Goal: Obtain resource: Obtain resource

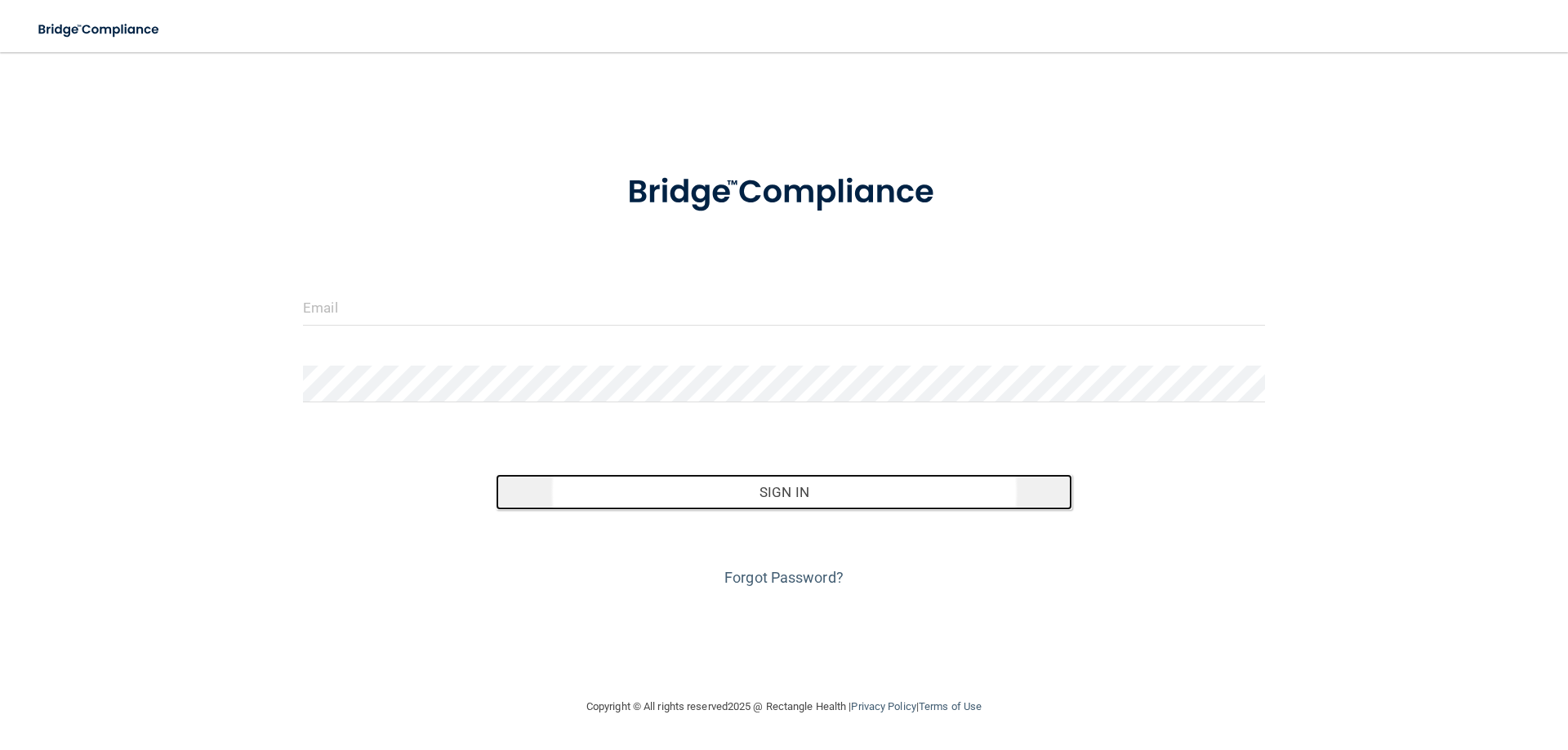
click at [792, 498] on button "Sign In" at bounding box center [784, 492] width 577 height 36
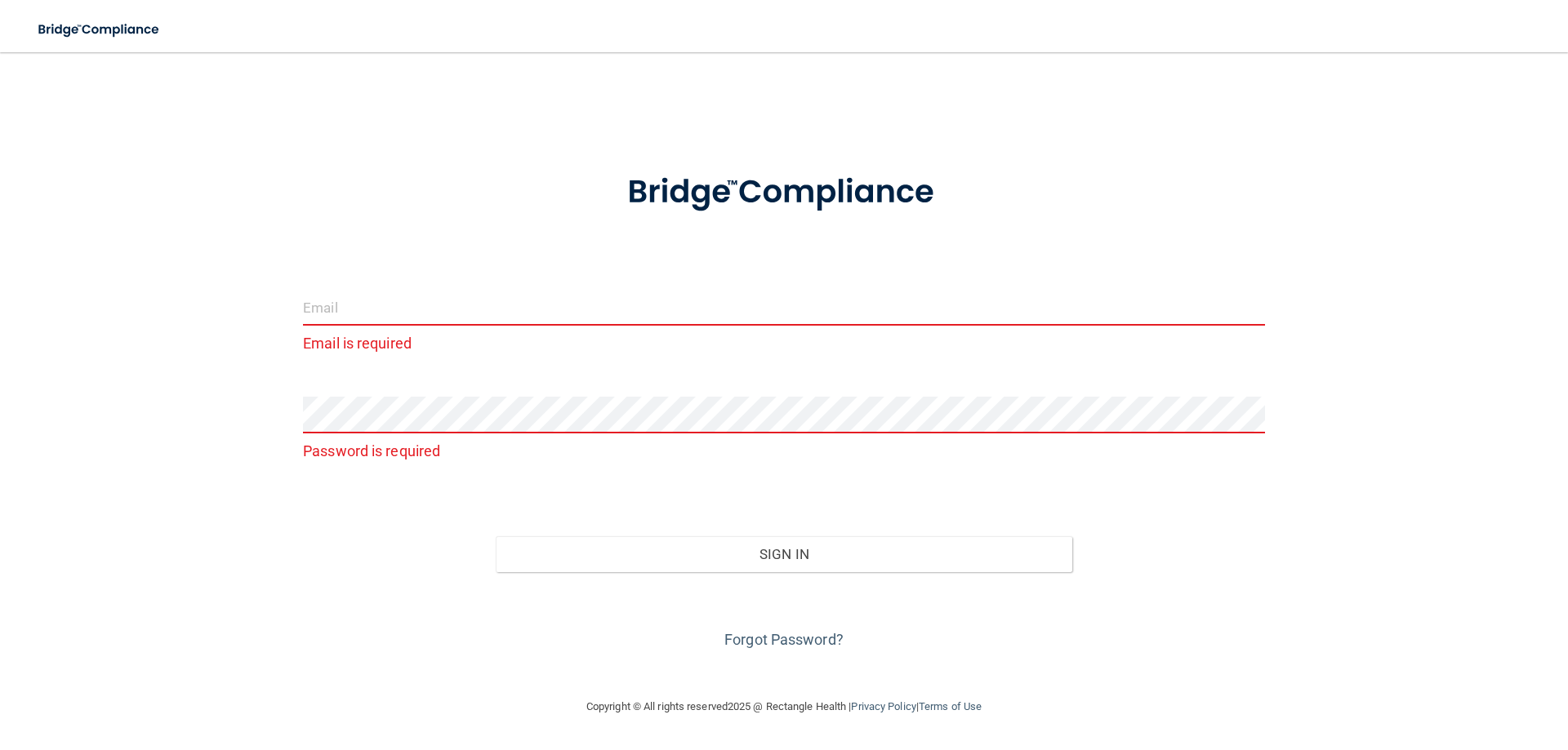
click at [325, 309] on input "email" at bounding box center [784, 306] width 962 height 37
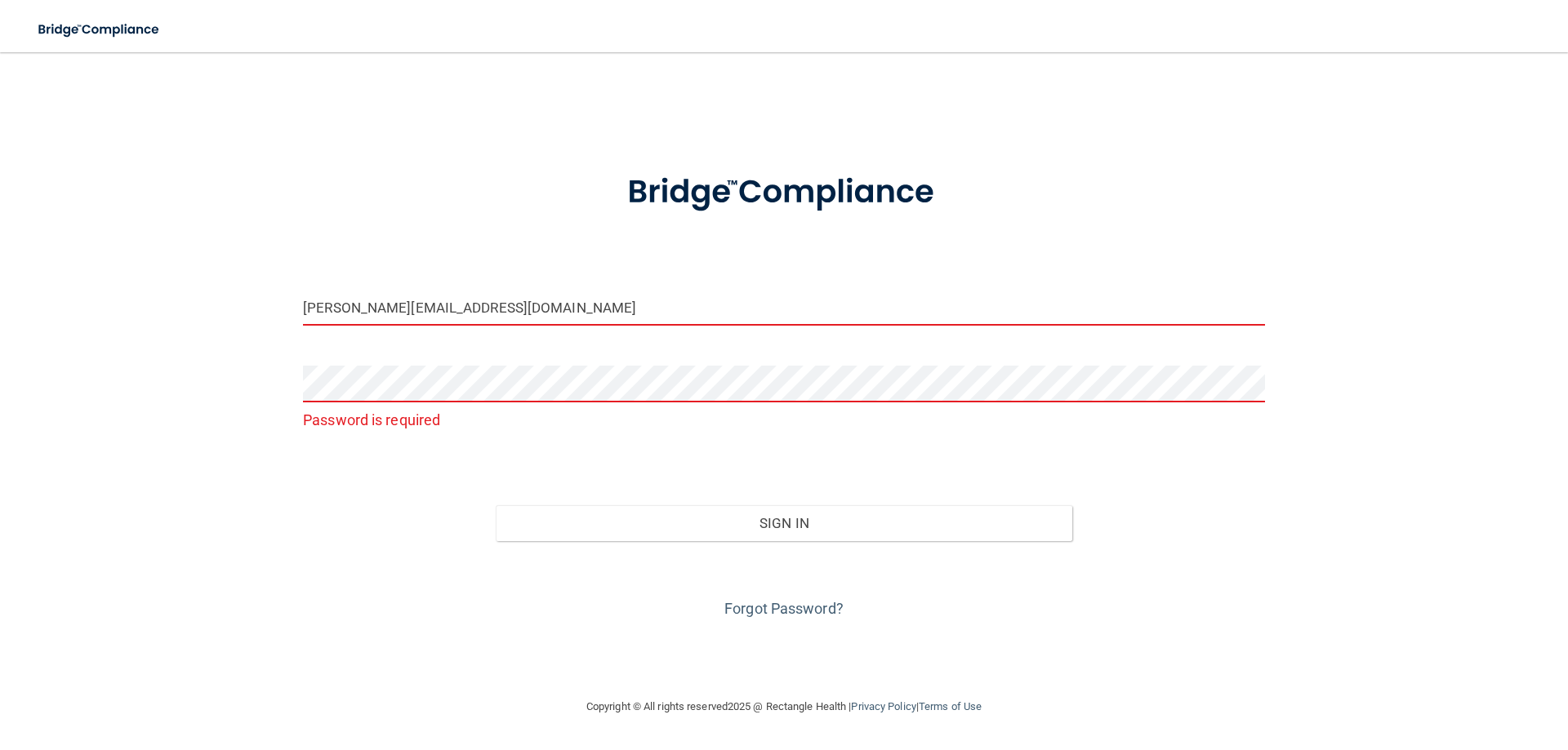
type input "[PERSON_NAME][EMAIL_ADDRESS][DOMAIN_NAME]"
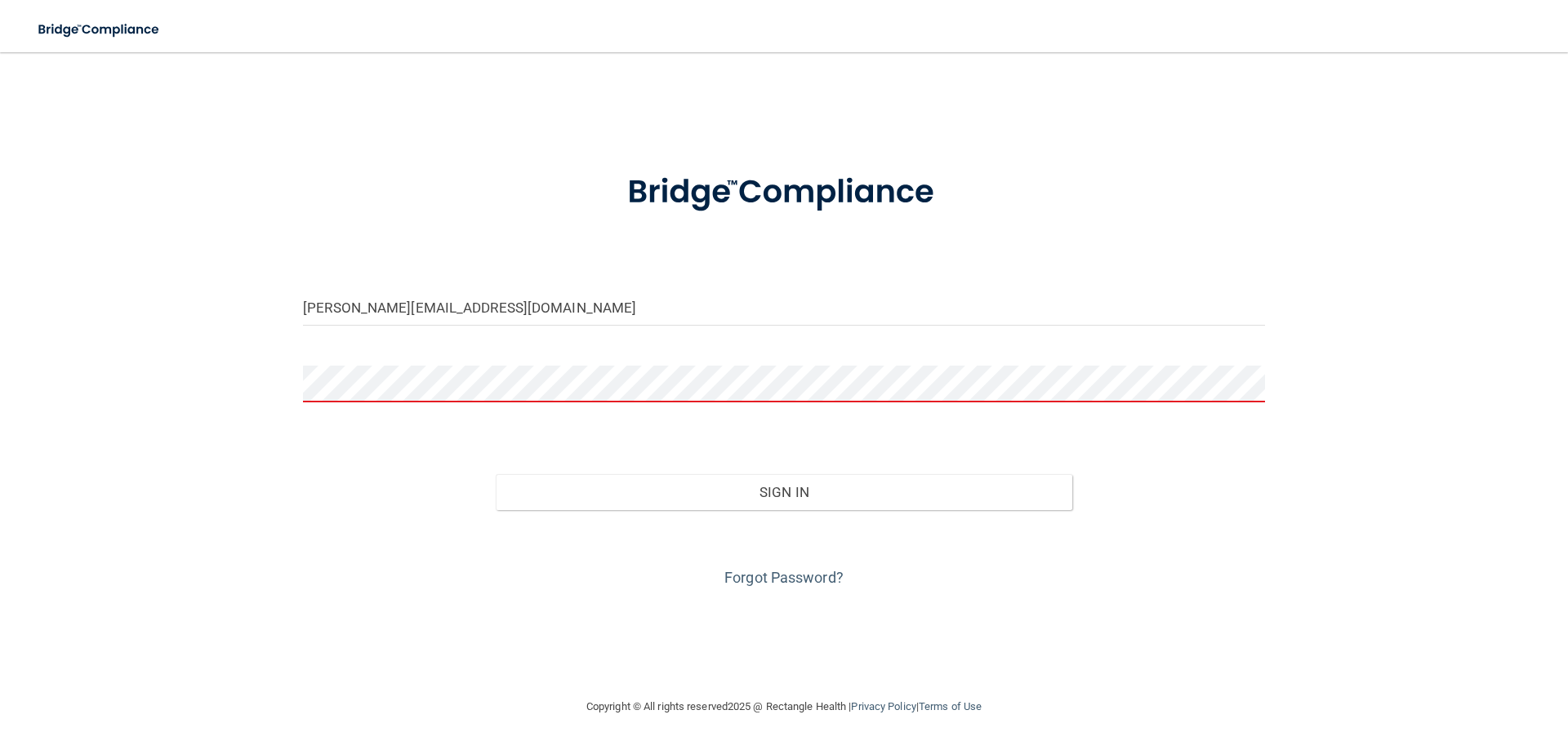
click at [496, 474] on button "Sign In" at bounding box center [784, 492] width 577 height 36
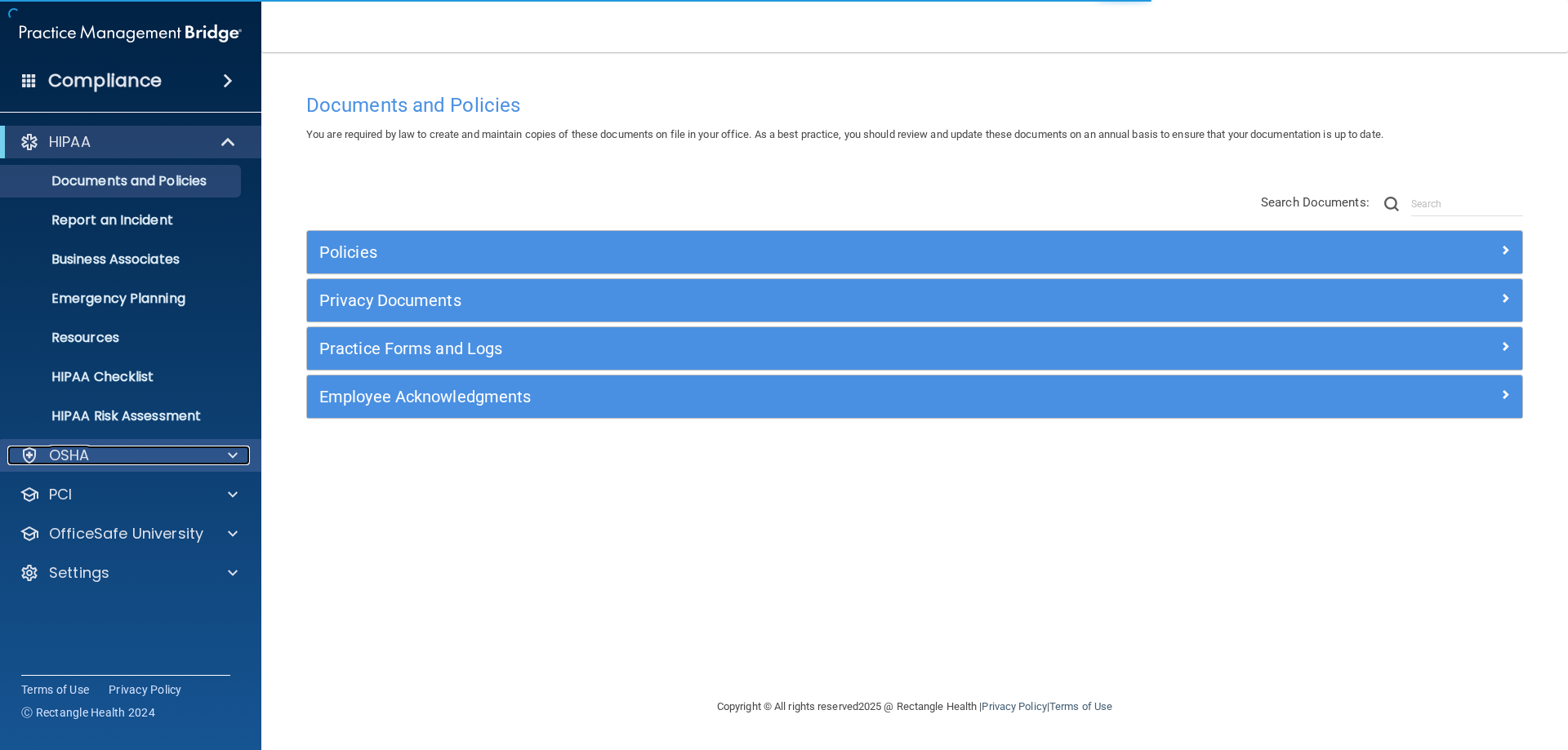
click at [74, 451] on p "OSHA" at bounding box center [70, 455] width 41 height 20
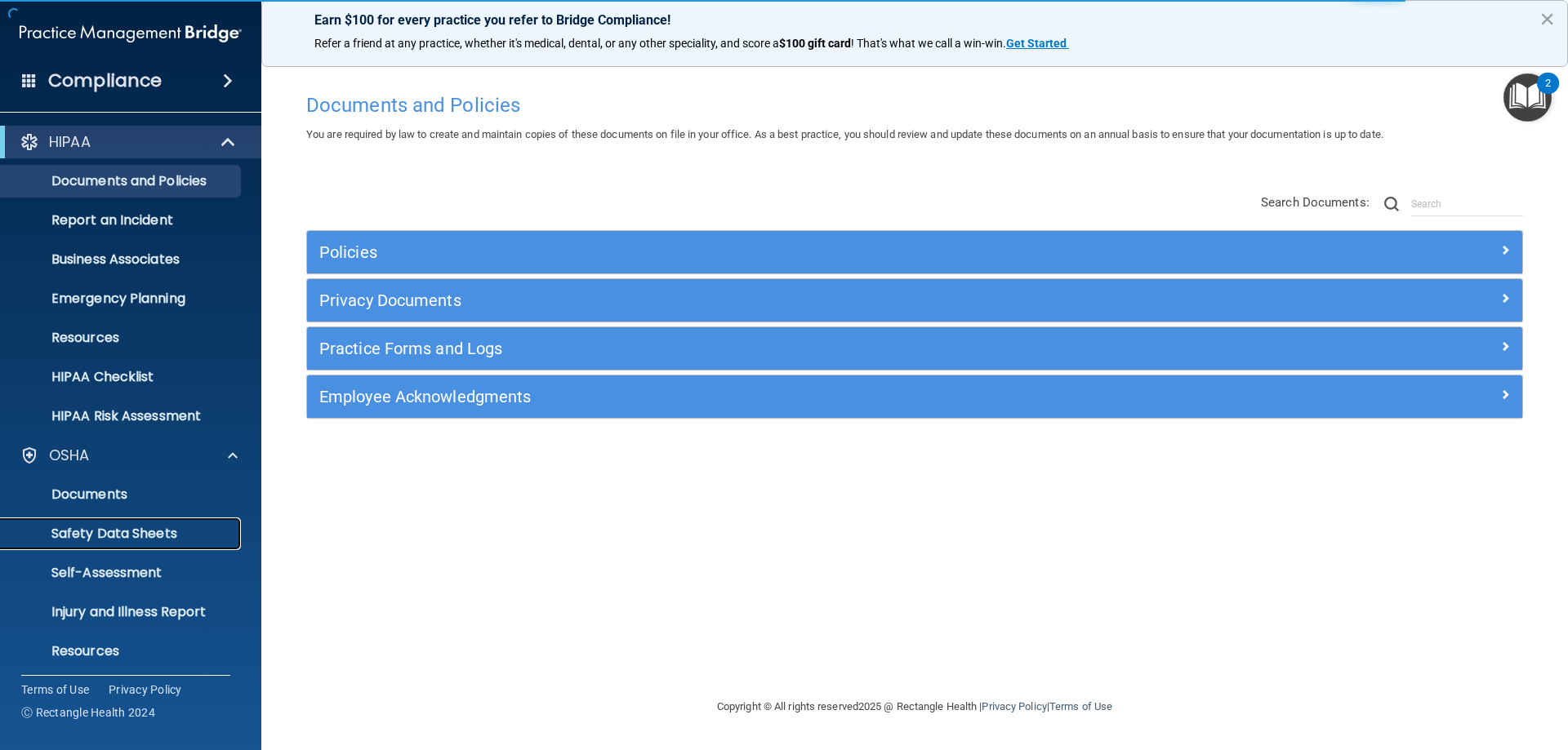
click at [123, 530] on p "Safety Data Sheets" at bounding box center [122, 534] width 223 height 16
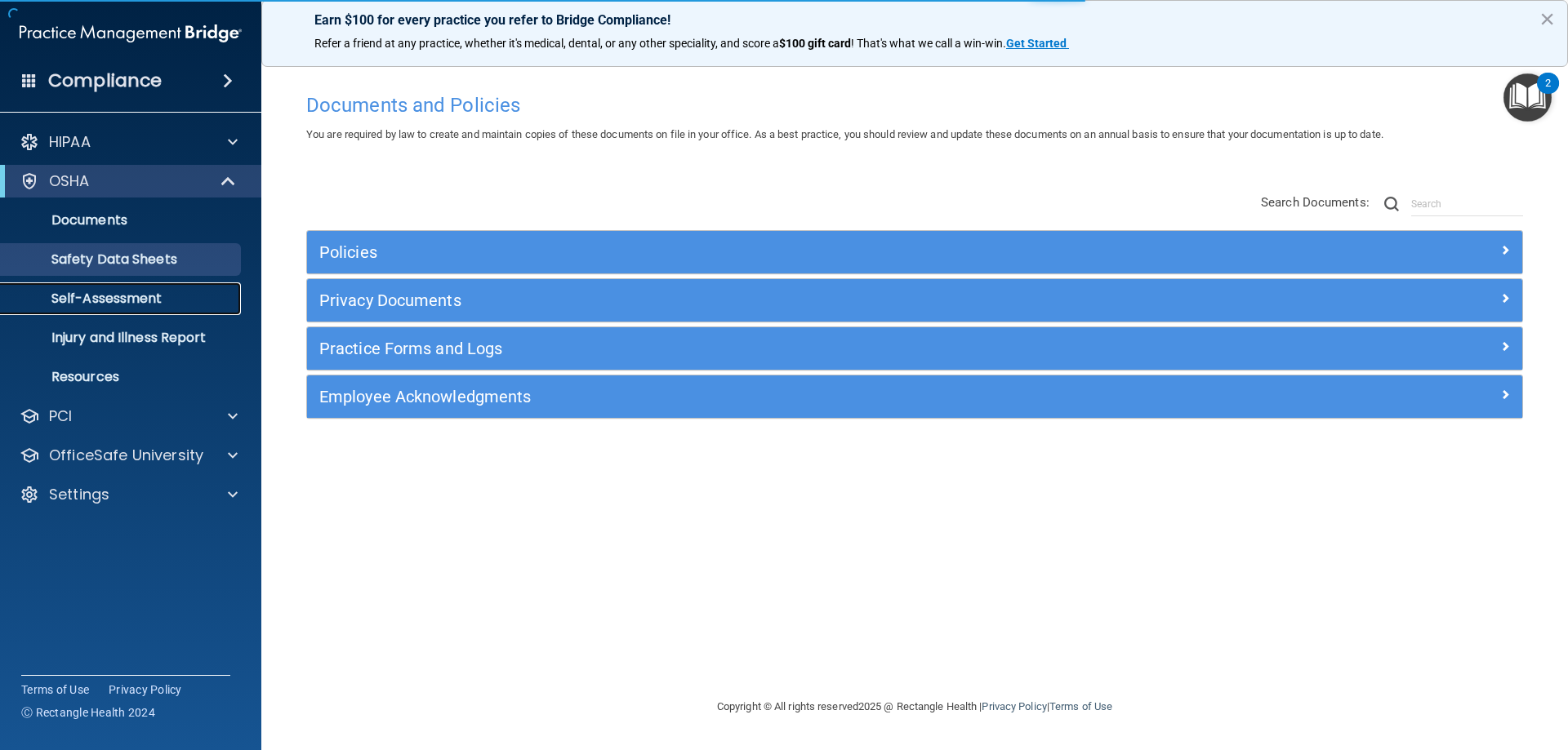
click at [123, 524] on div "HIPAA Documents and Policies Report an Incident Business Associates Emergency P…" at bounding box center [131, 322] width 262 height 405
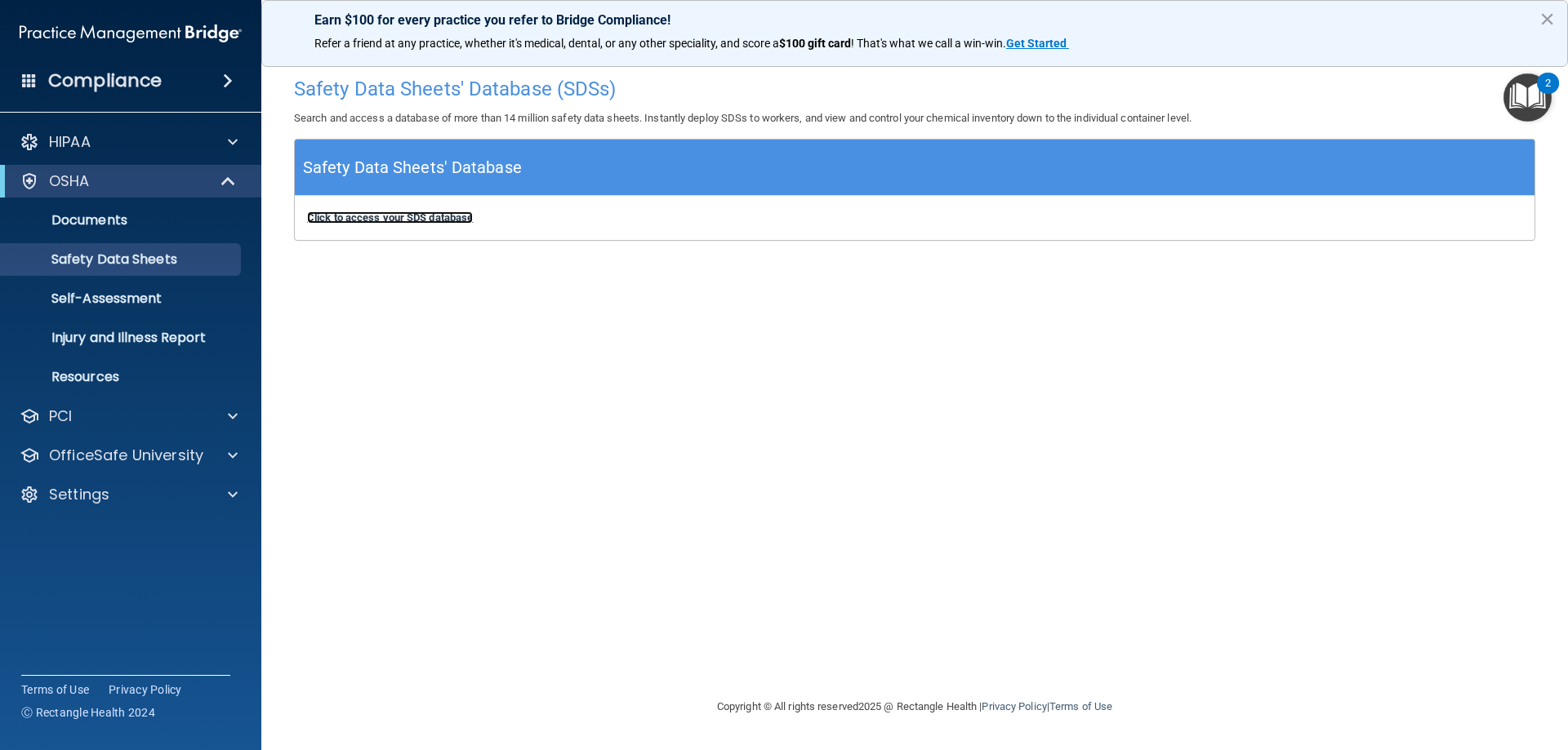
click at [404, 217] on b "Click to access your SDS database" at bounding box center [390, 218] width 166 height 13
